Goal: Check status

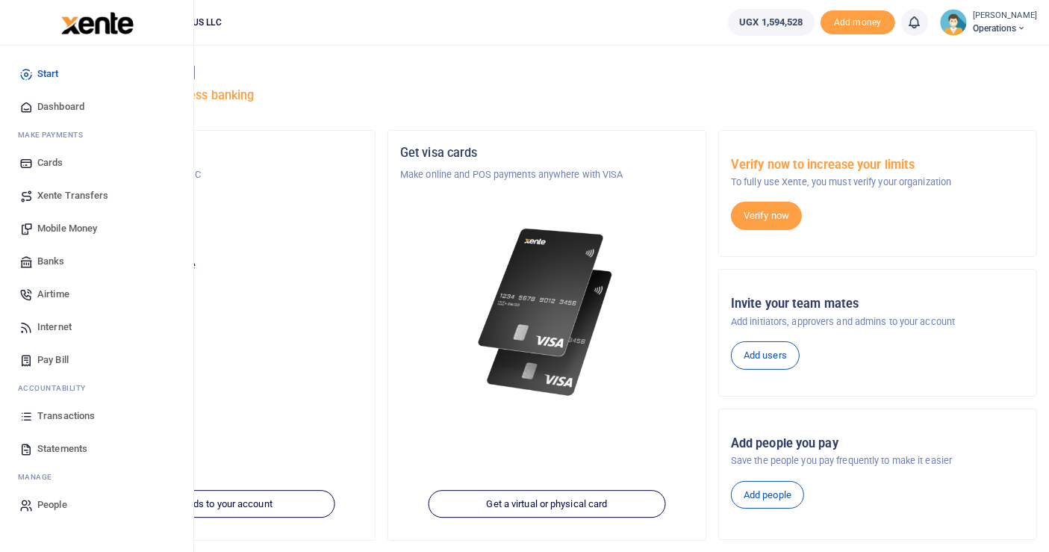
click at [60, 291] on span "Airtime" at bounding box center [53, 294] width 32 height 15
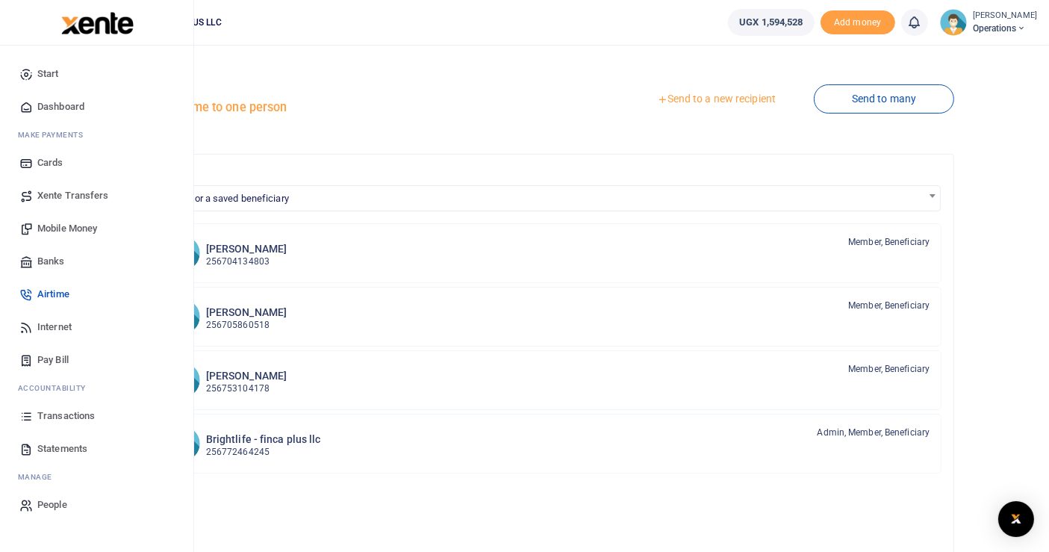
click at [58, 420] on span "Transactions" at bounding box center [66, 416] width 58 height 15
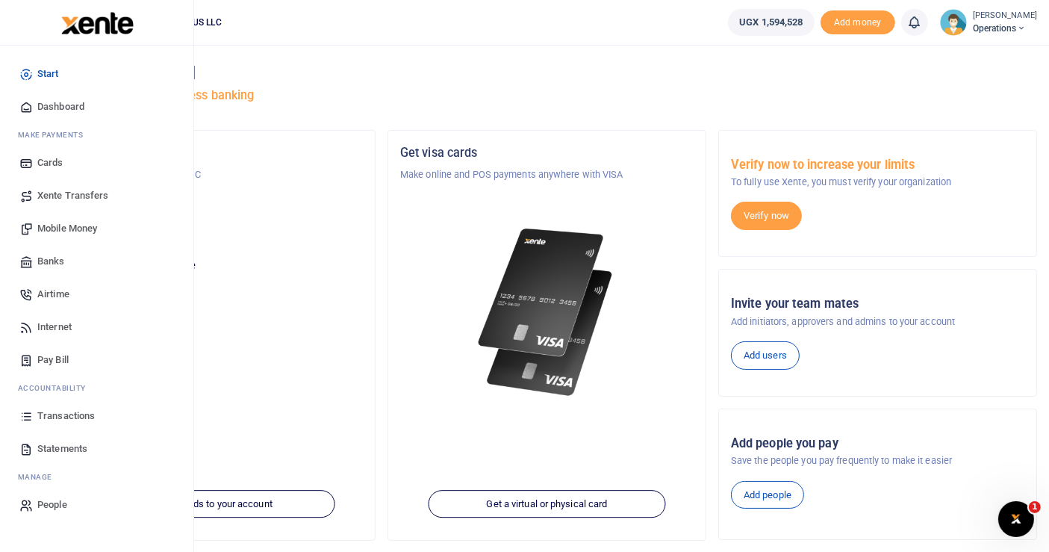
click at [62, 418] on span "Transactions" at bounding box center [66, 416] width 58 height 15
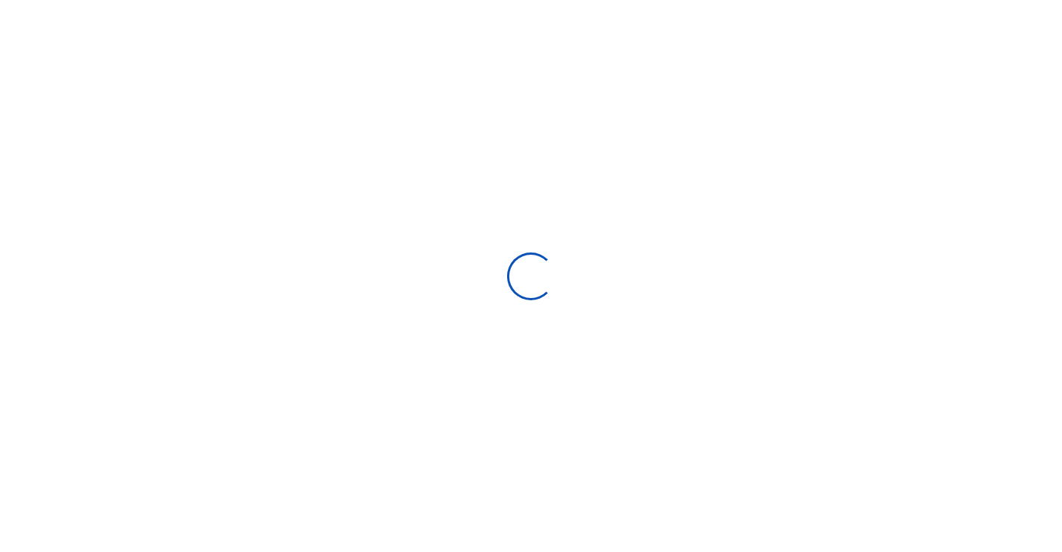
select select
type input "[DATE] - [DATE]"
